Goal: Transaction & Acquisition: Purchase product/service

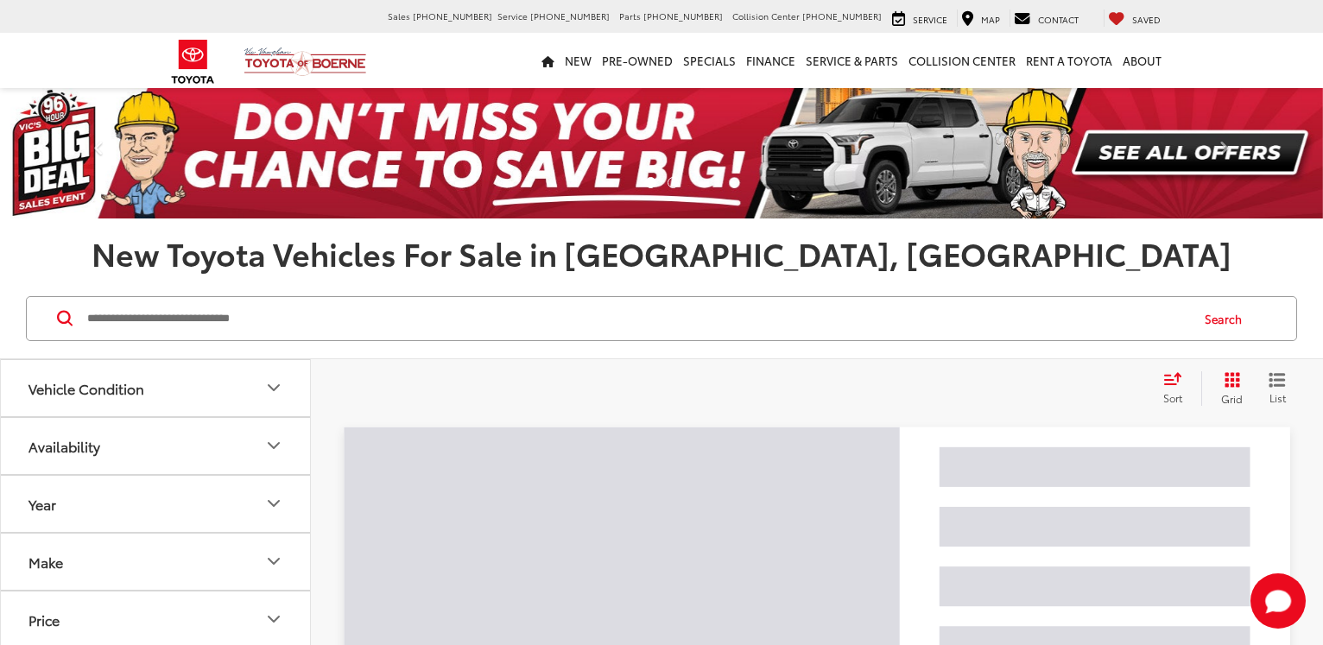
scroll to position [44, 0]
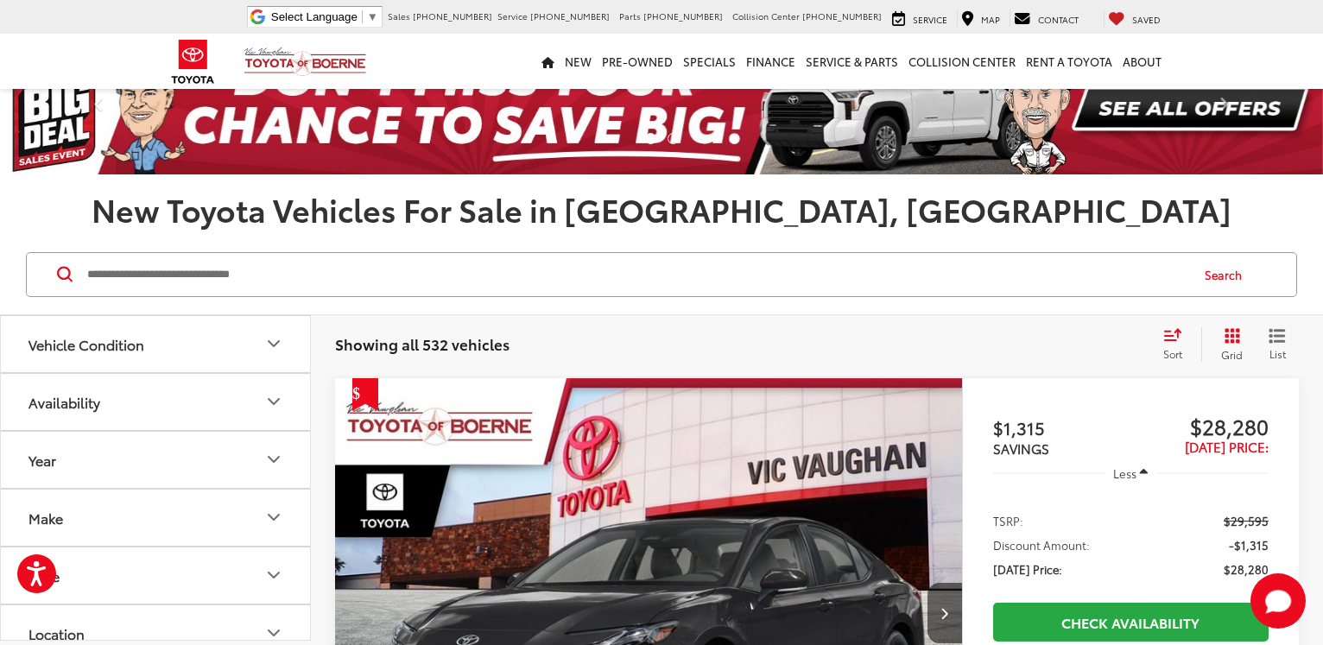
click at [272, 338] on icon "Vehicle Condition" at bounding box center [273, 343] width 21 height 21
click at [162, 396] on span "Used" at bounding box center [156, 393] width 40 height 16
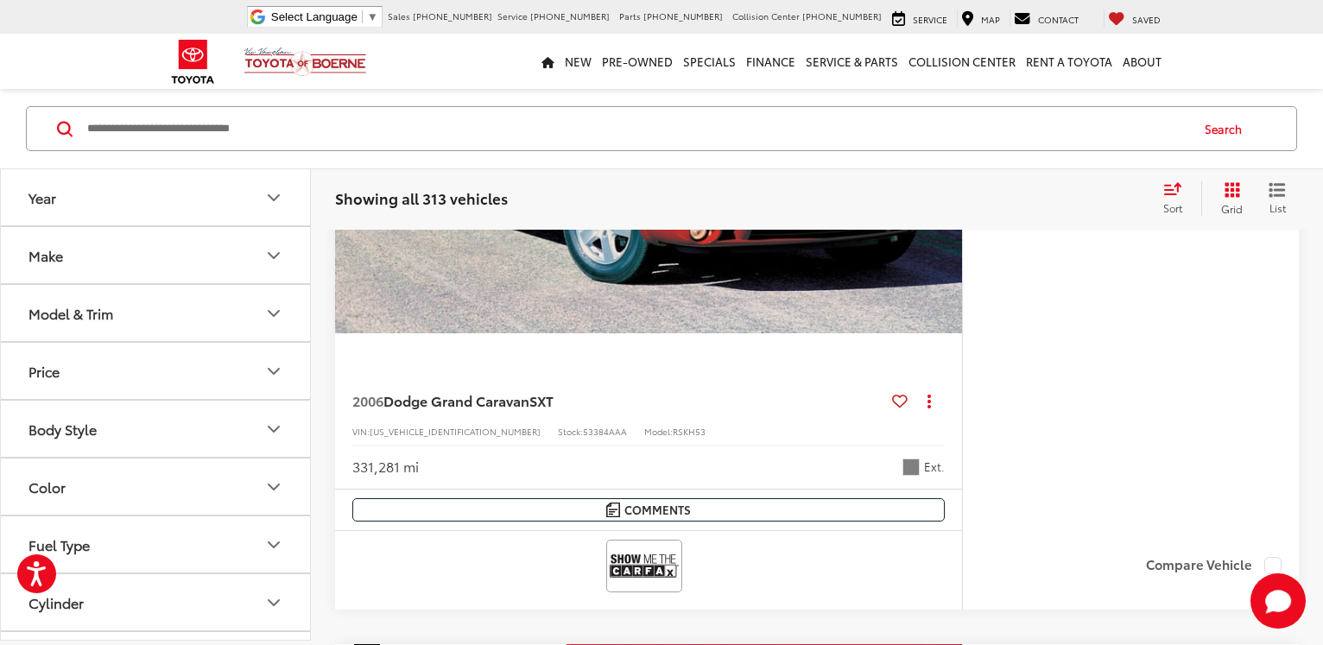
scroll to position [529, 0]
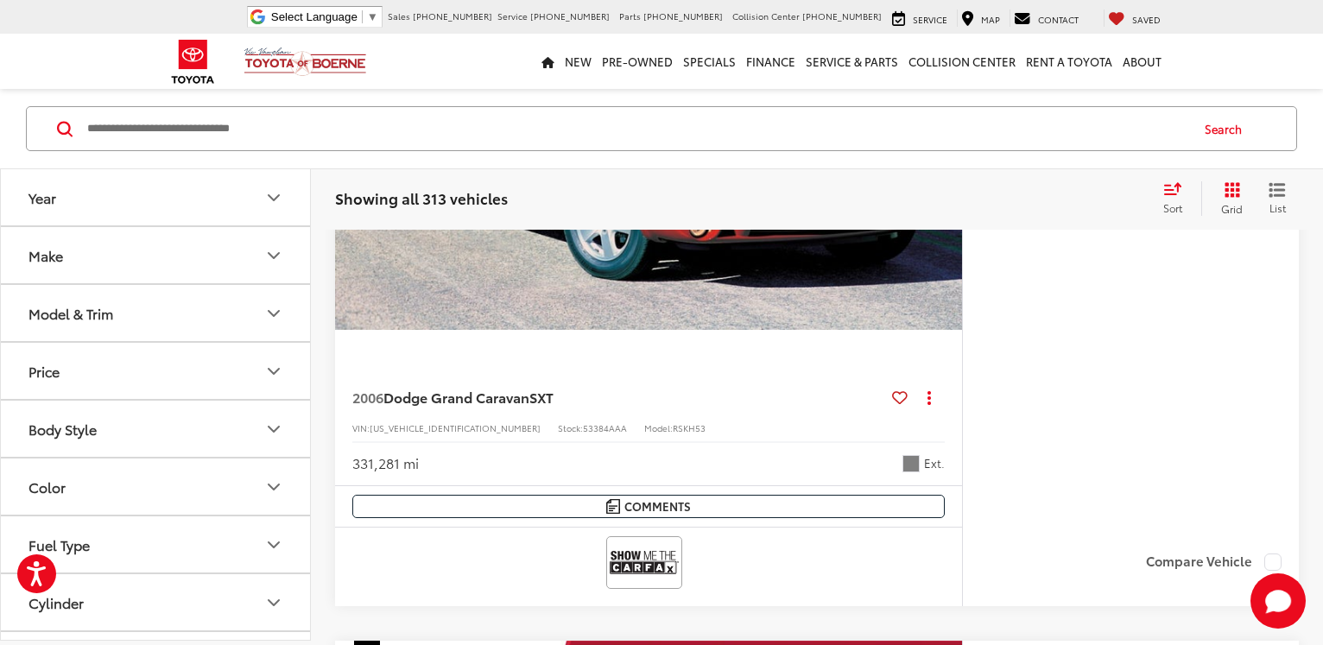
click at [275, 313] on icon "Model & Trim" at bounding box center [273, 312] width 21 height 21
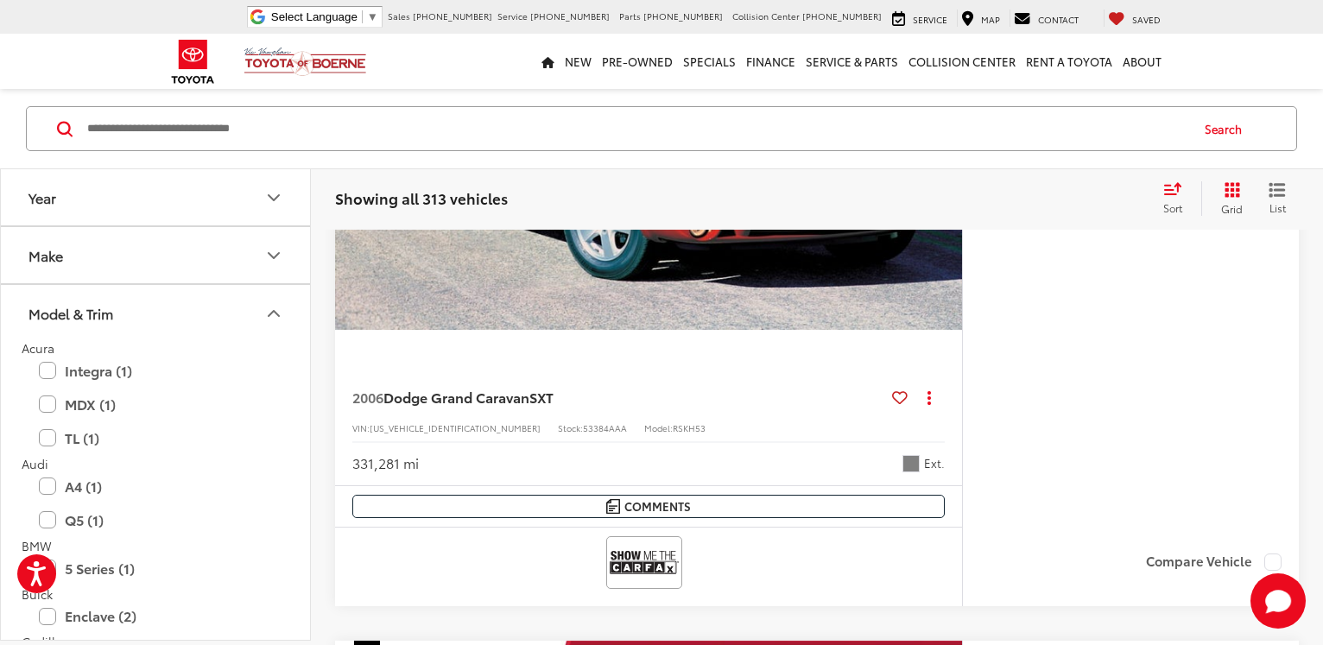
click at [188, 135] on input "Search by Make, Model, or Keyword" at bounding box center [637, 128] width 1103 height 41
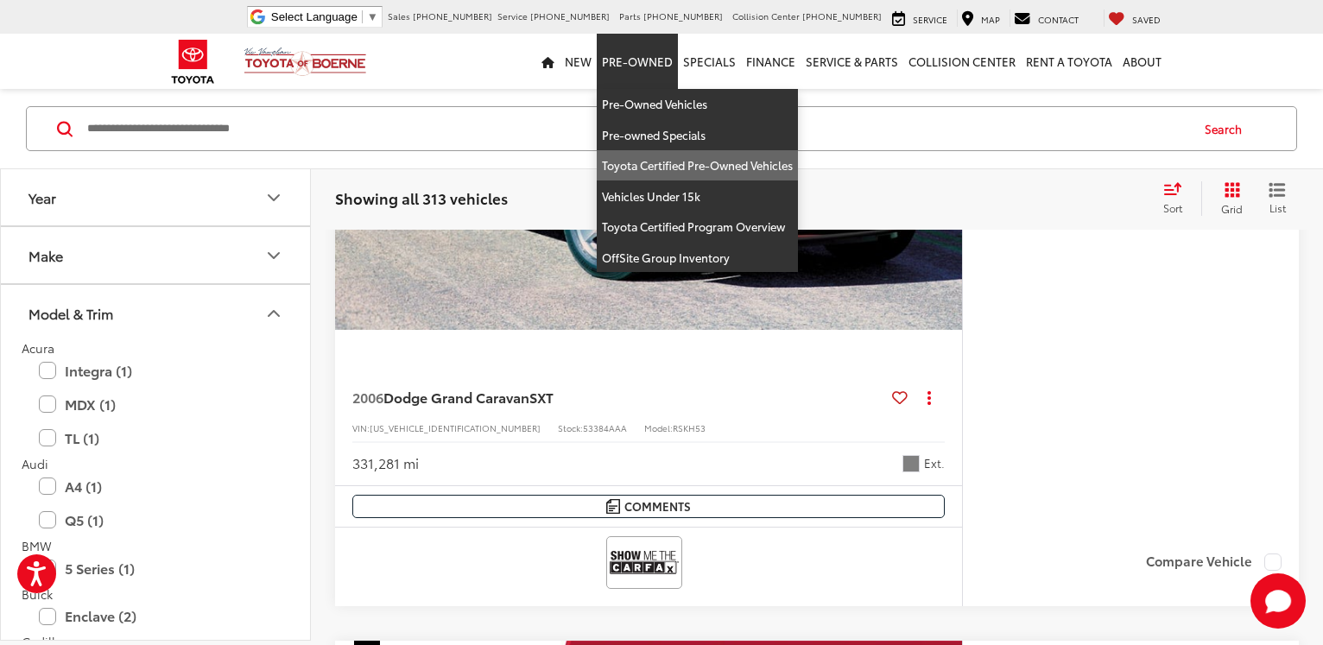
click at [655, 163] on link "Toyota Certified Pre-Owned Vehicles" at bounding box center [697, 165] width 201 height 31
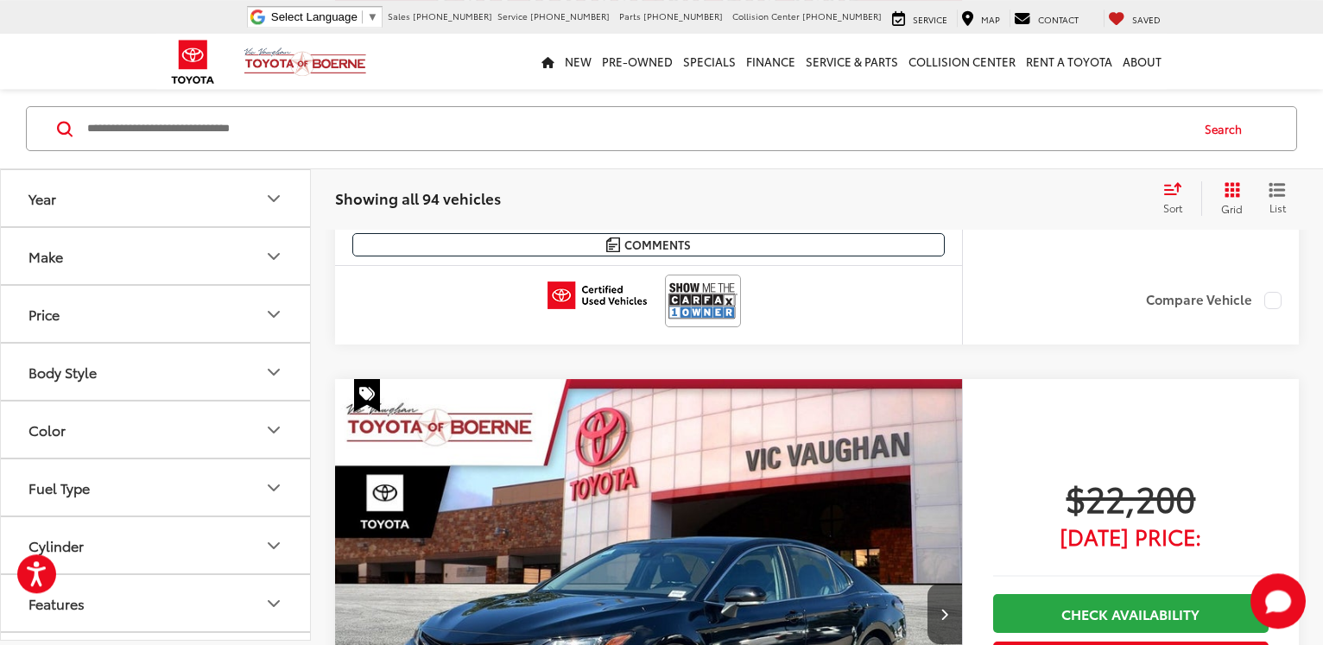
scroll to position [6940, 0]
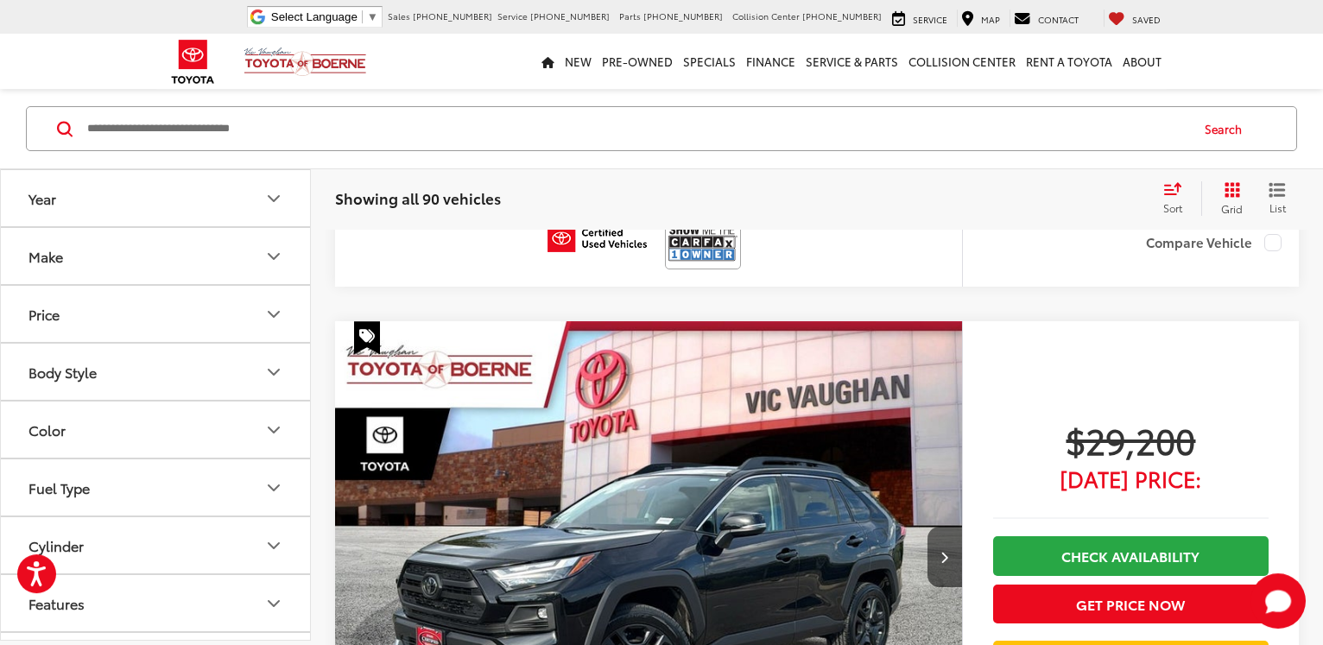
scroll to position [38473, 0]
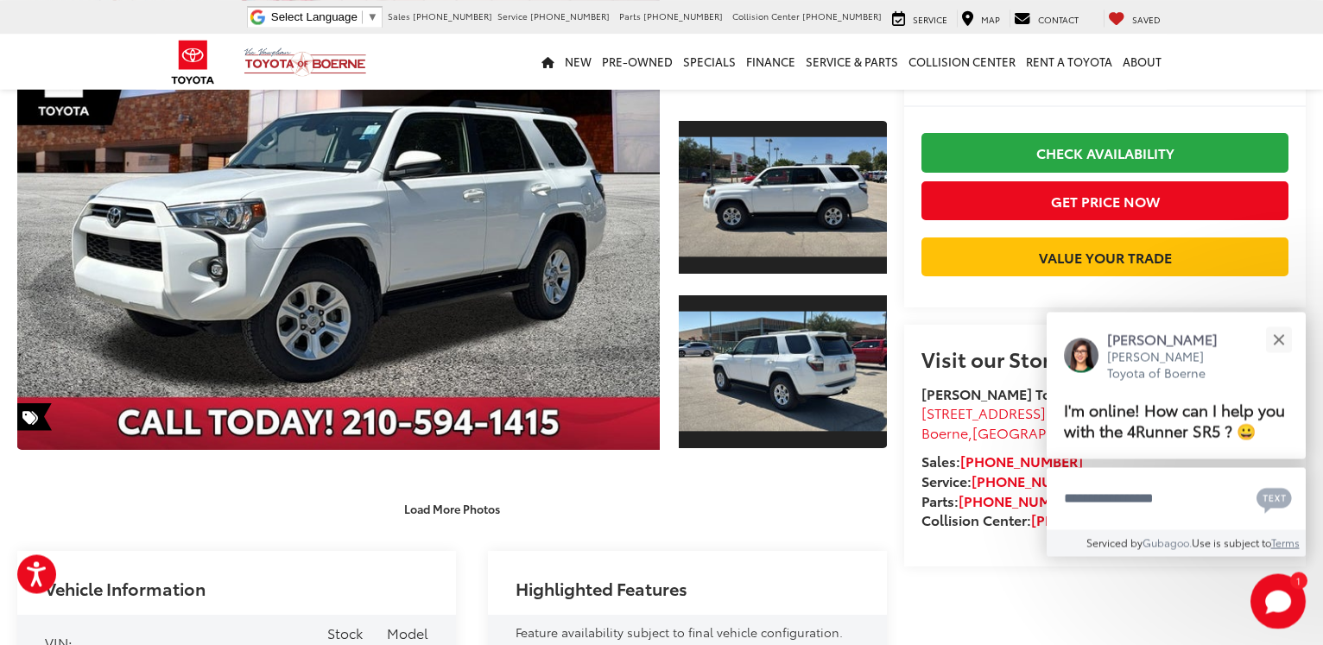
scroll to position [188, 0]
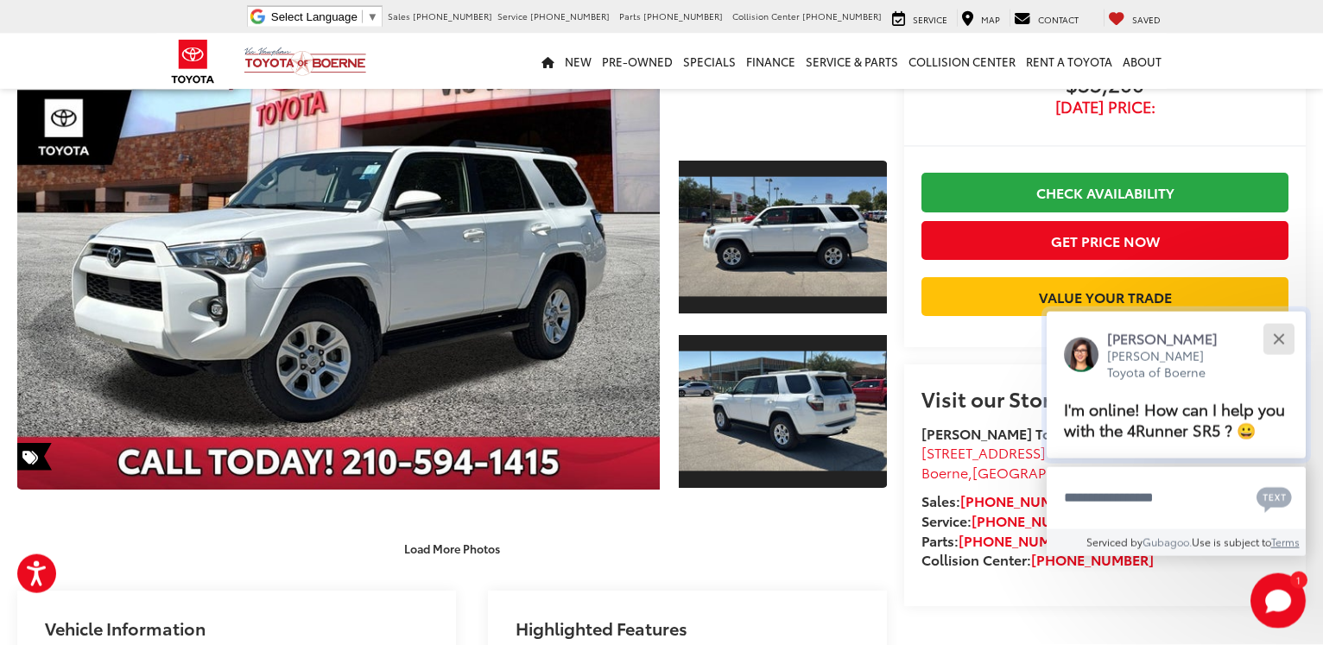
click at [1276, 320] on button "Close" at bounding box center [1278, 338] width 37 height 37
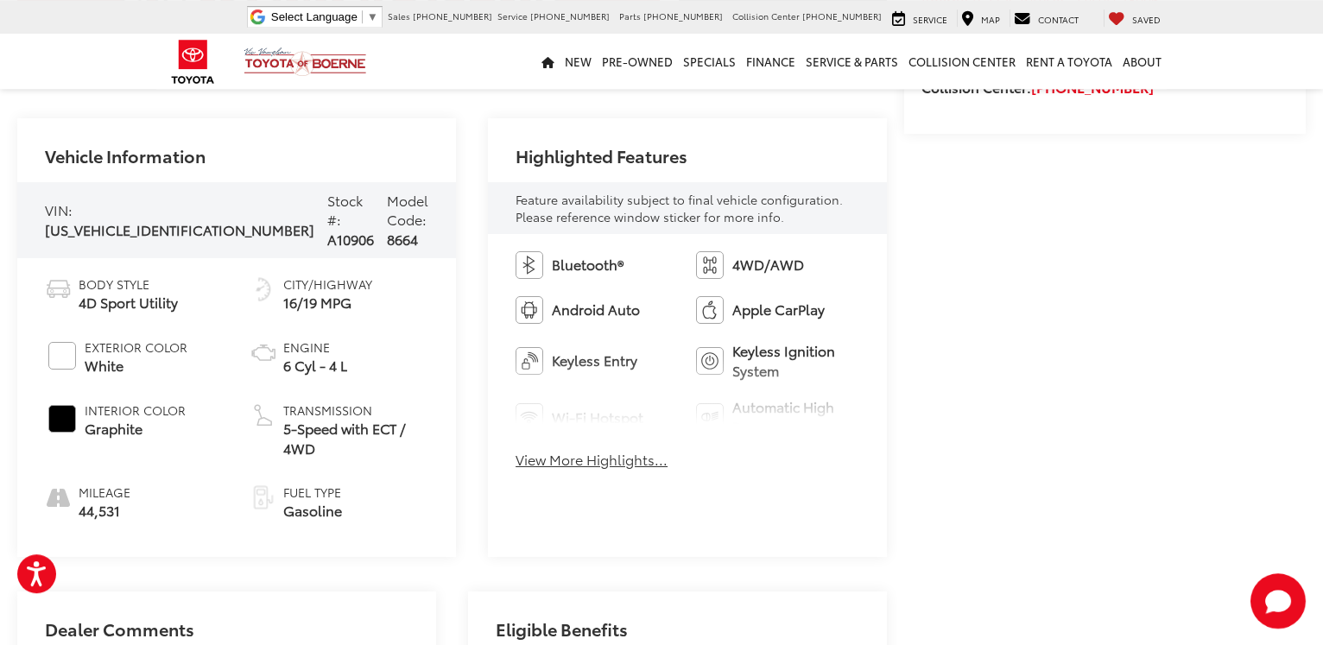
scroll to position [849, 0]
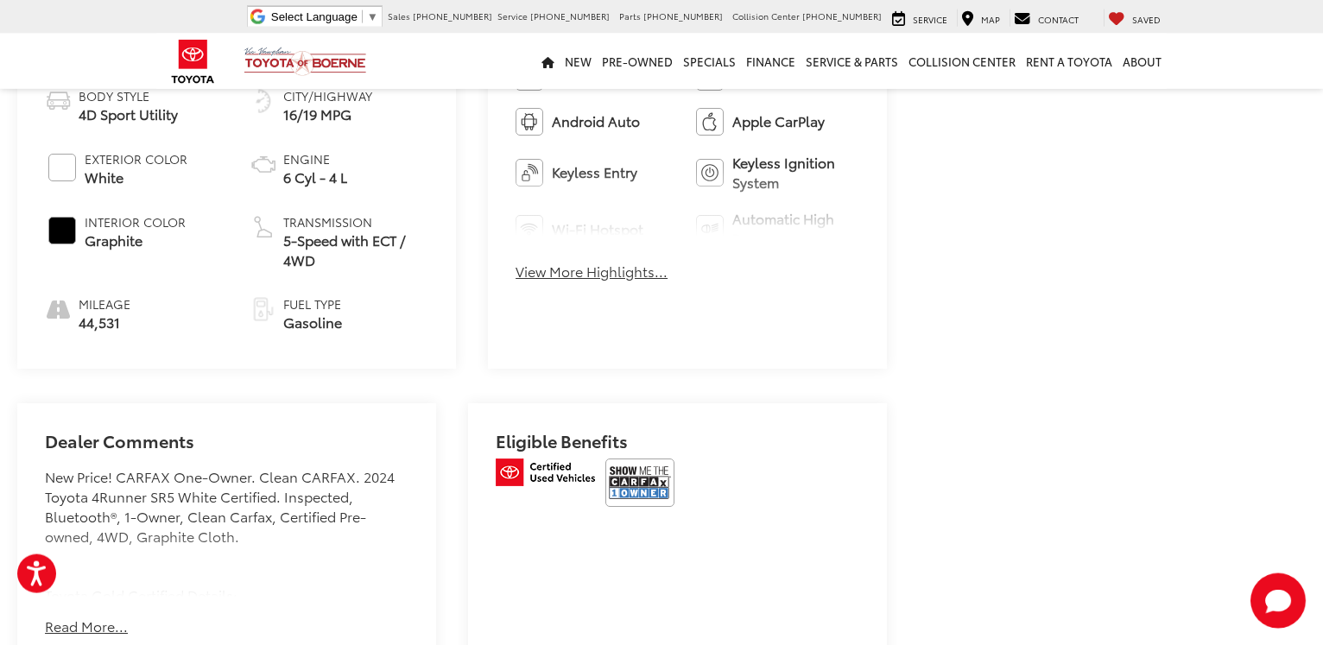
click at [644, 459] on img at bounding box center [640, 483] width 69 height 48
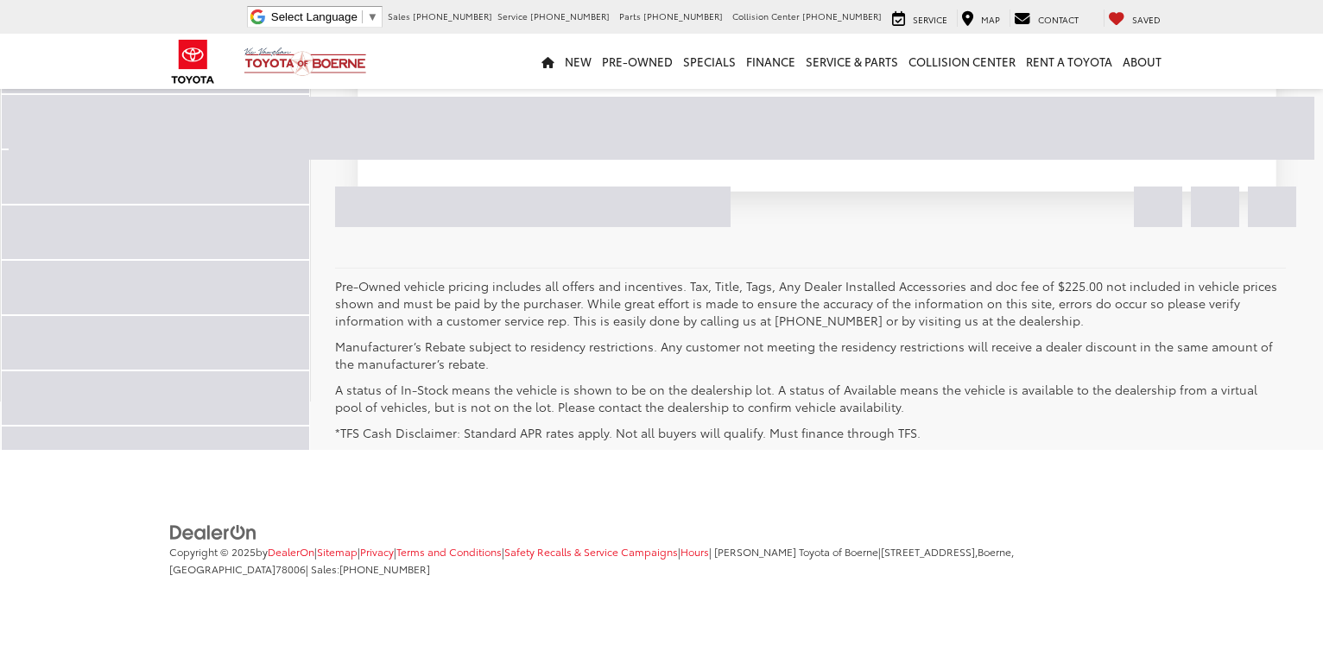
scroll to position [156, 0]
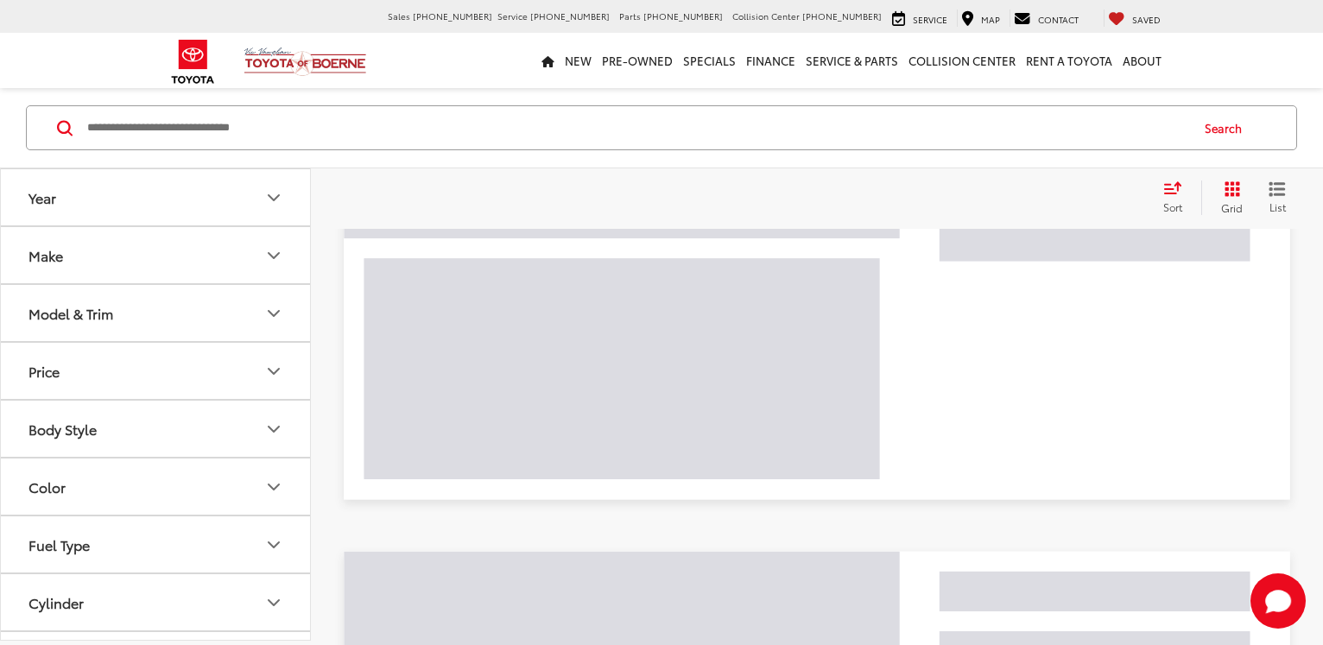
scroll to position [156, 0]
